Goal: Task Accomplishment & Management: Complete application form

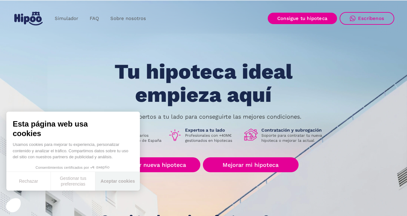
click at [129, 189] on button "Aceptar cookies" at bounding box center [117, 181] width 44 height 19
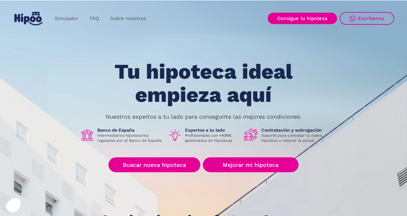
click at [174, 164] on link "Buscar nueva hipoteca" at bounding box center [154, 165] width 92 height 15
